Goal: Check status: Check status

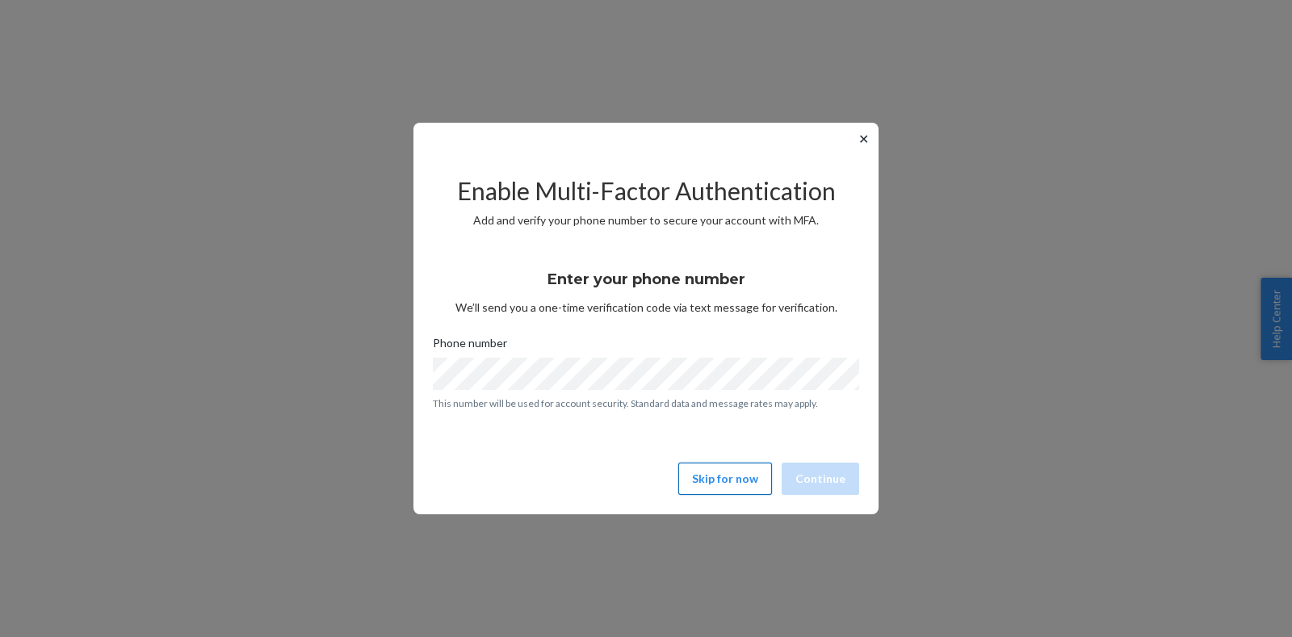
click at [751, 488] on button "Skip for now" at bounding box center [725, 479] width 94 height 32
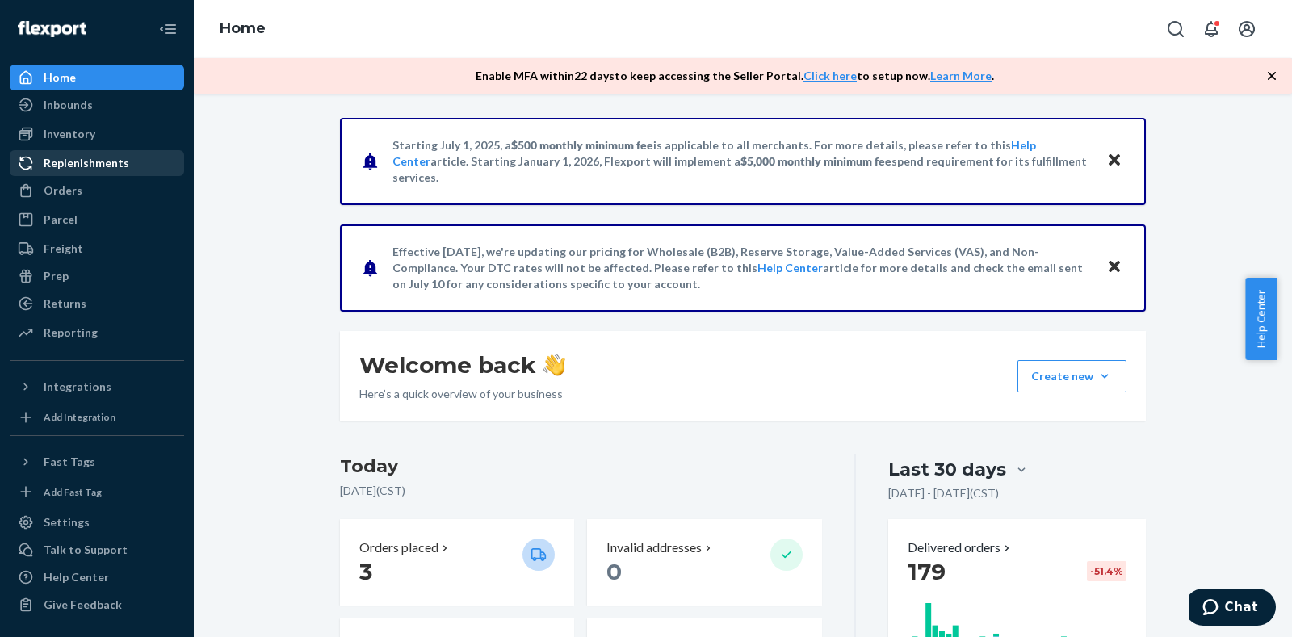
click at [85, 165] on div "Replenishments" at bounding box center [87, 163] width 86 height 16
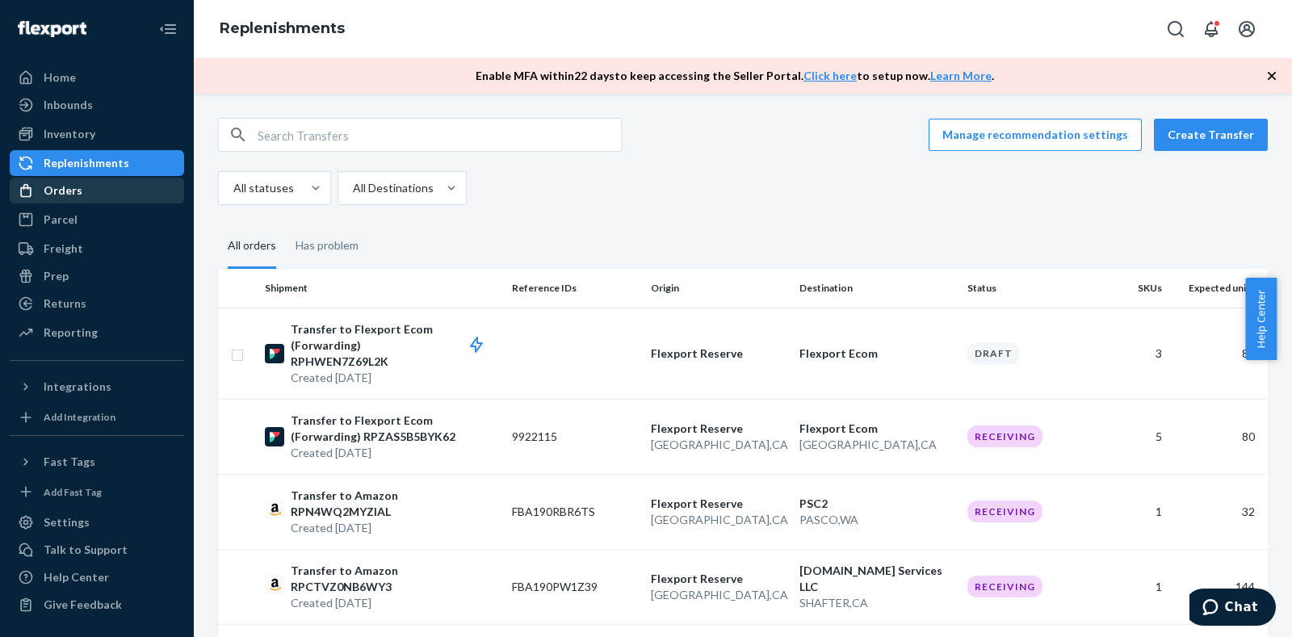
click at [53, 183] on div "Orders" at bounding box center [63, 190] width 39 height 16
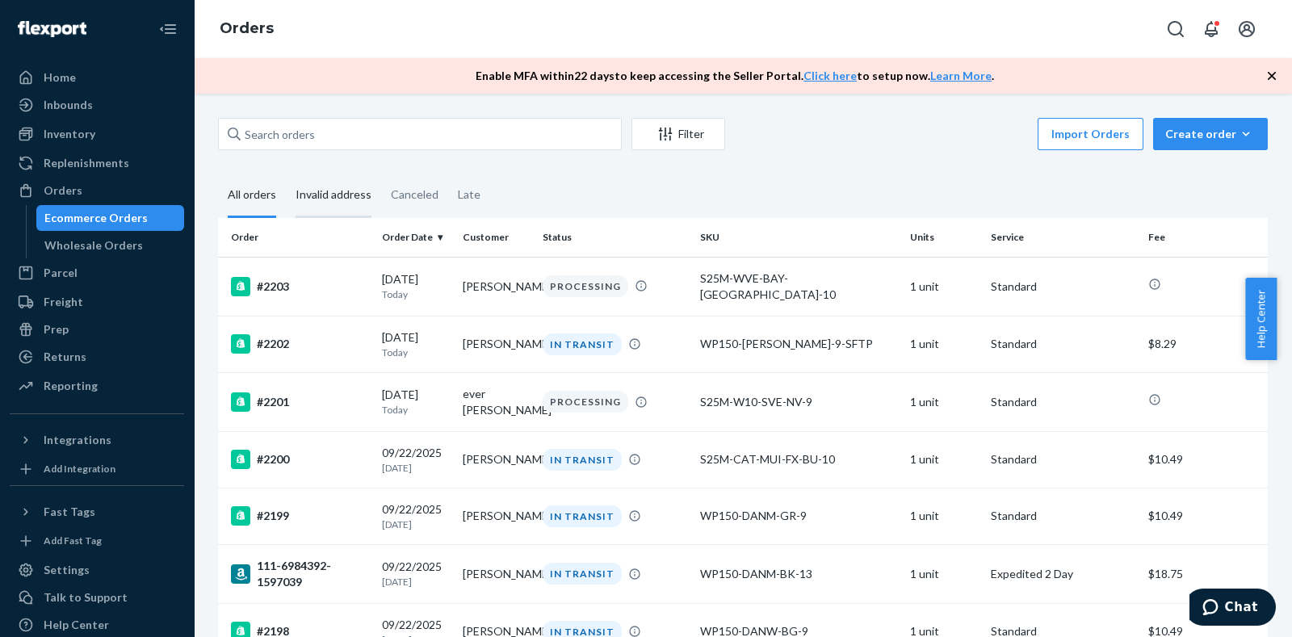
click at [320, 191] on div "Invalid address" at bounding box center [333, 196] width 76 height 44
click at [286, 174] on input "Invalid address" at bounding box center [286, 174] width 0 height 0
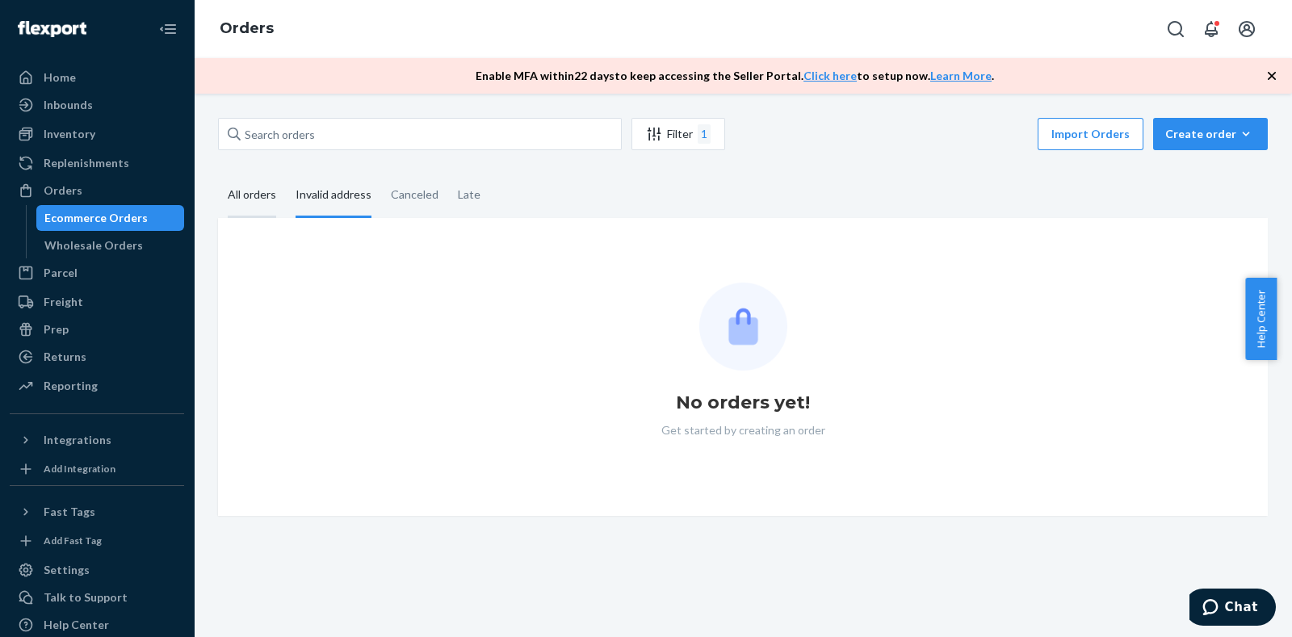
click at [258, 196] on div "All orders" at bounding box center [252, 196] width 48 height 44
click at [218, 174] on input "All orders" at bounding box center [218, 174] width 0 height 0
click at [337, 196] on div "Invalid address" at bounding box center [333, 196] width 76 height 44
click at [286, 174] on input "Invalid address" at bounding box center [286, 174] width 0 height 0
